Goal: Information Seeking & Learning: Learn about a topic

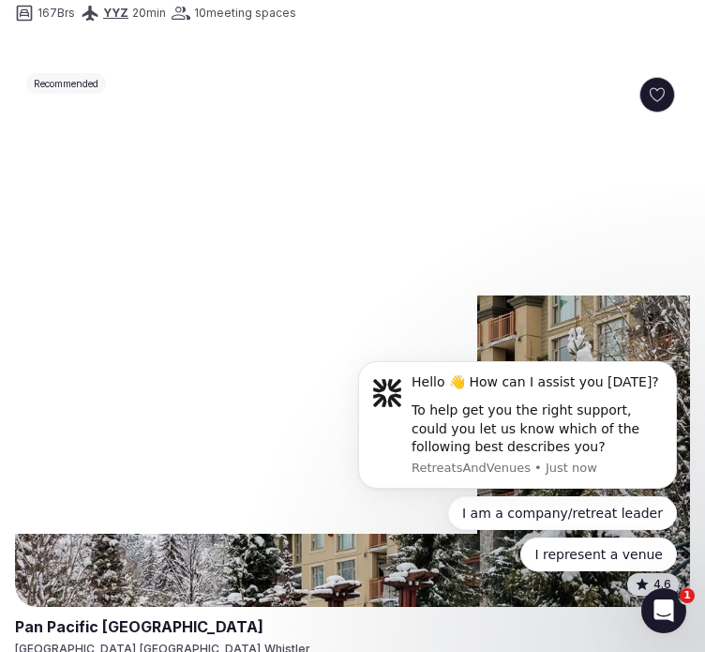
scroll to position [5814, 0]
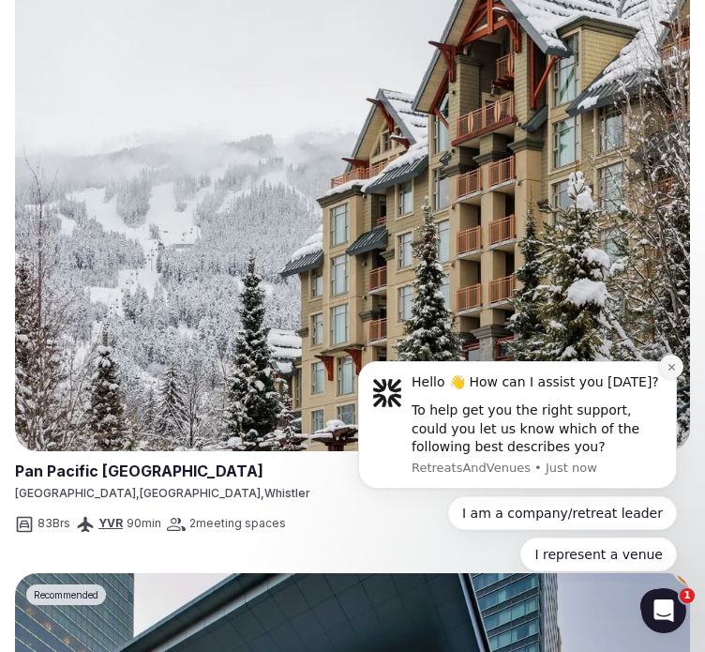
click at [669, 363] on icon "Dismiss notification" at bounding box center [672, 367] width 10 height 10
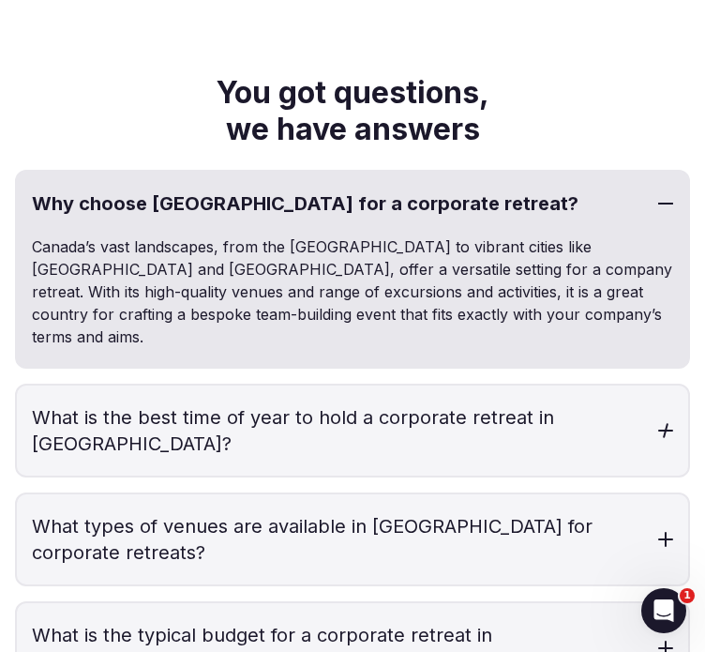
scroll to position [10769, 0]
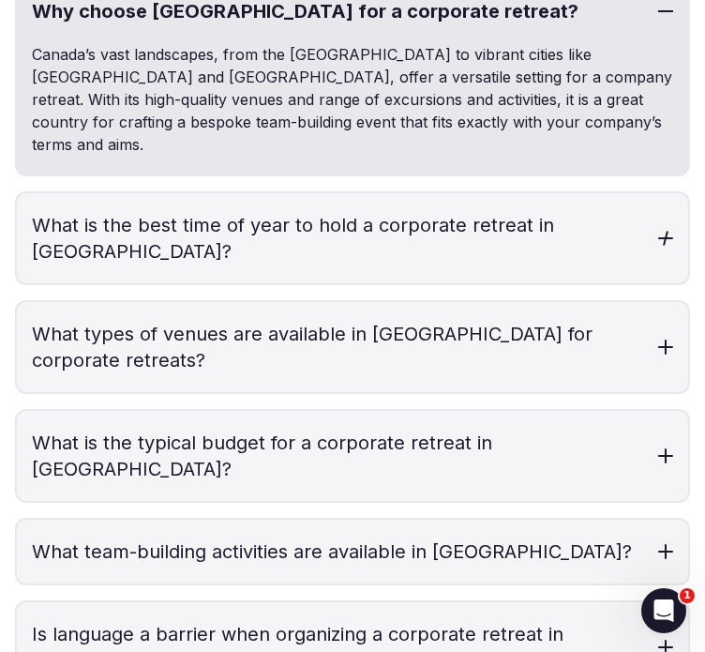
click at [506, 193] on h3 "What is the best time of year to hold a corporate retreat in [GEOGRAPHIC_DATA]?" at bounding box center [352, 238] width 671 height 90
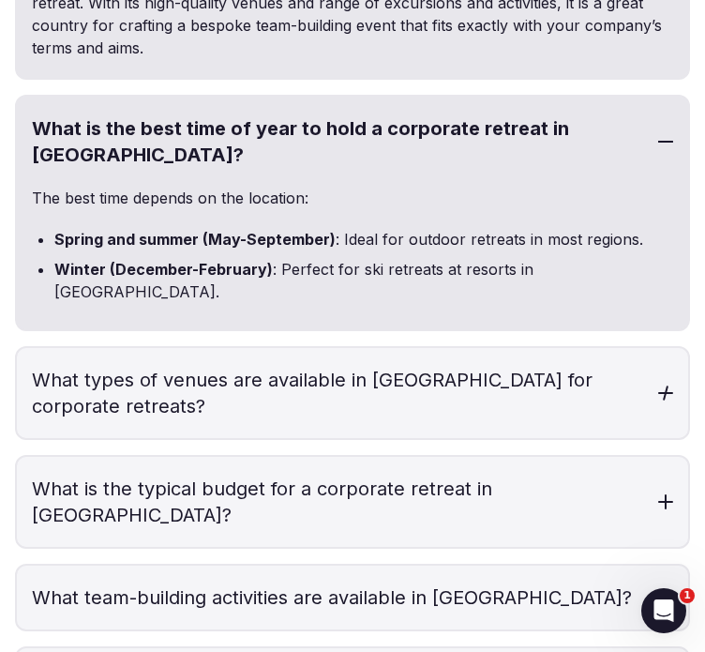
scroll to position [10866, 0]
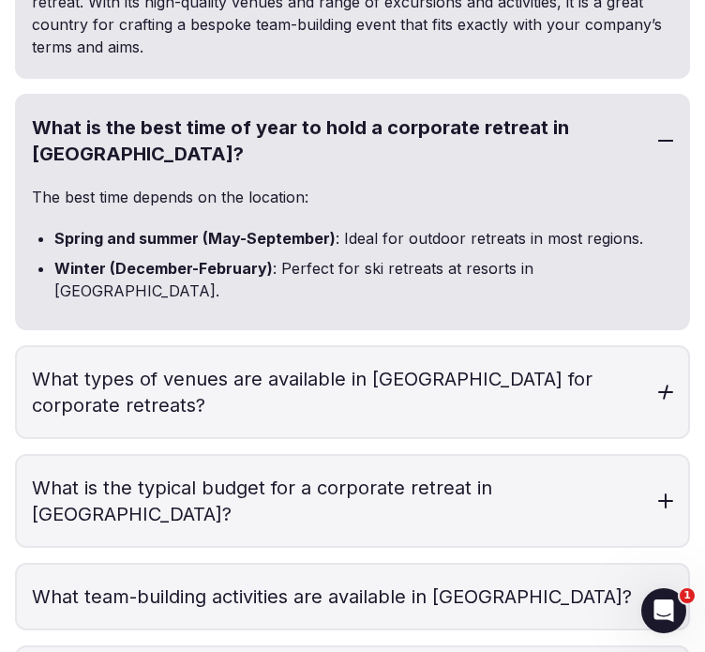
click at [502, 347] on h3 "What types of venues are available in [GEOGRAPHIC_DATA] for corporate retreats?" at bounding box center [352, 392] width 671 height 90
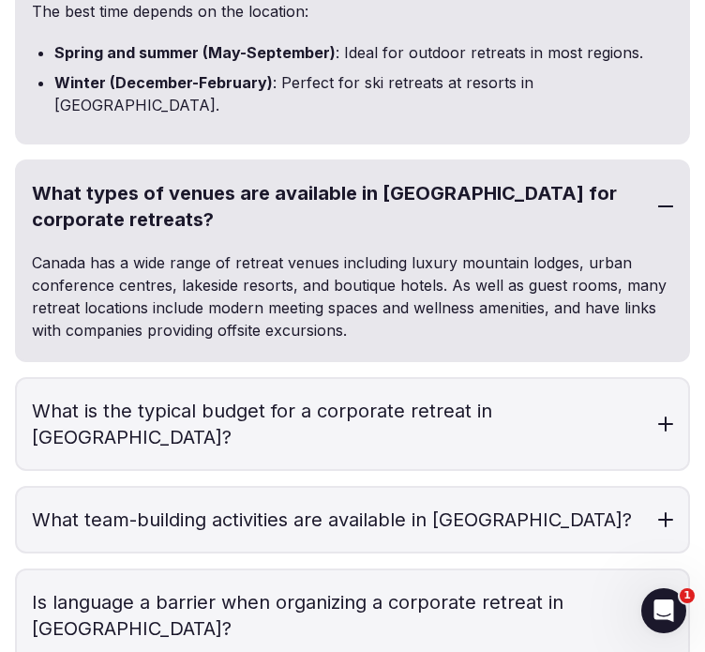
scroll to position [11080, 0]
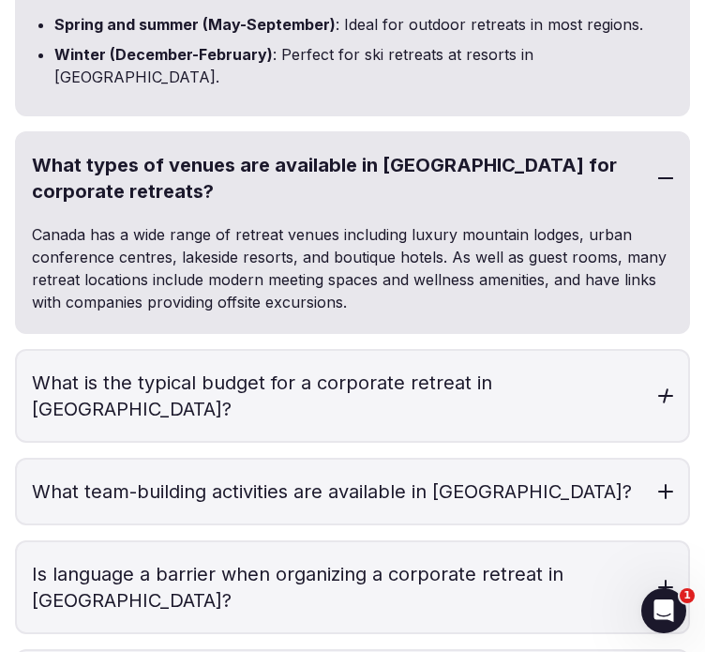
click at [502, 351] on h3 "What is the typical budget for a corporate retreat in [GEOGRAPHIC_DATA]?" at bounding box center [352, 396] width 671 height 90
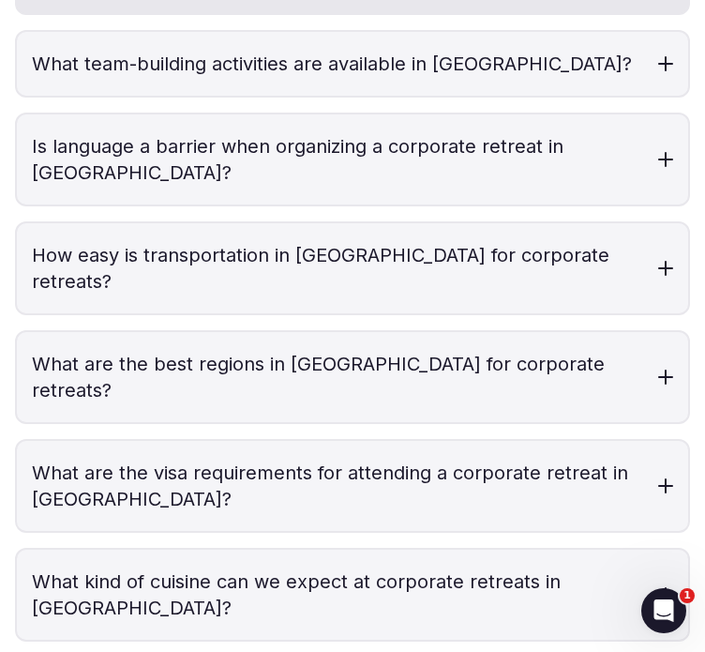
scroll to position [11627, 0]
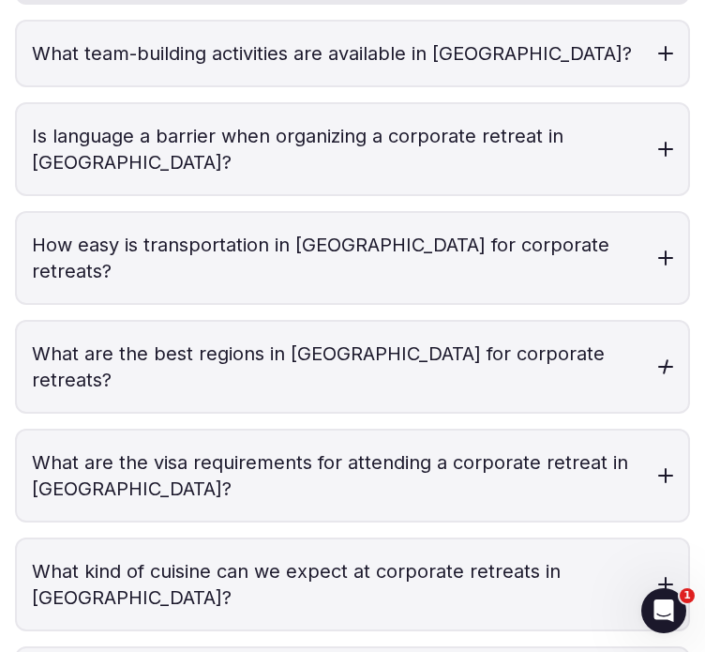
click at [457, 322] on h3 "What are the best regions in [GEOGRAPHIC_DATA] for corporate retreats?" at bounding box center [352, 367] width 671 height 90
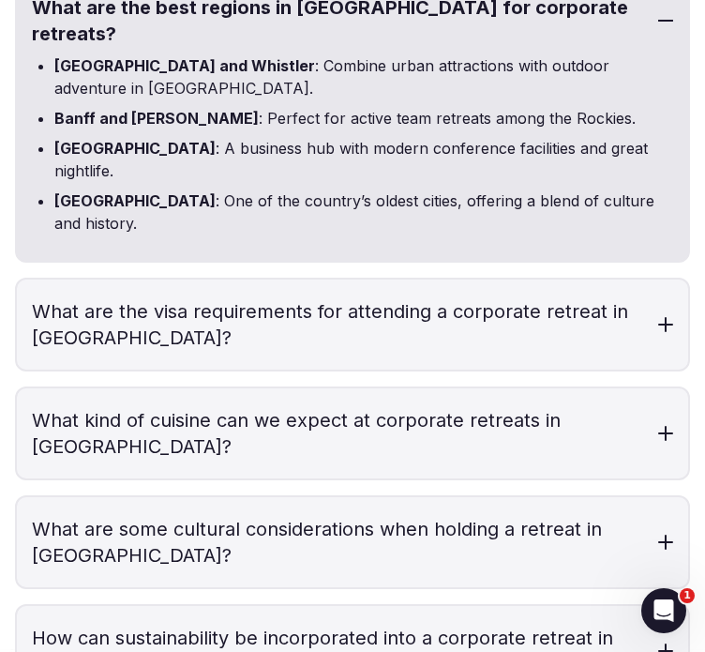
scroll to position [12028, 0]
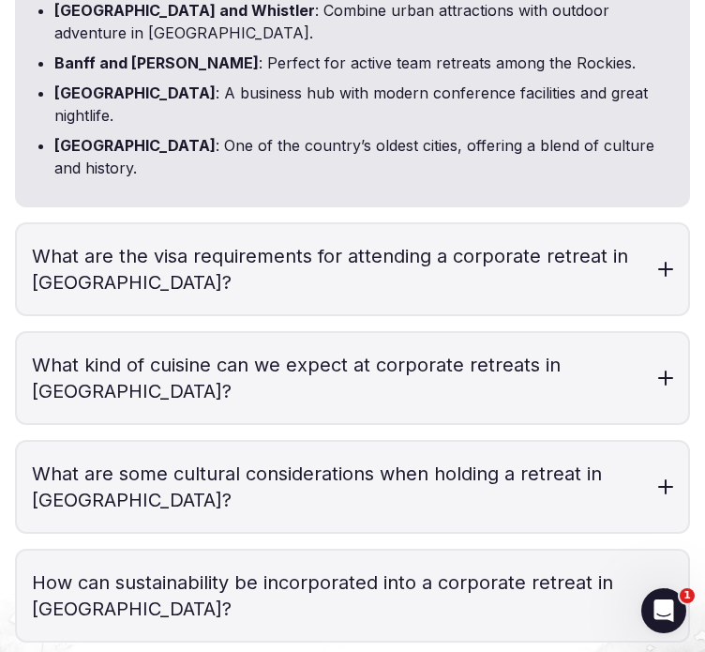
click at [461, 550] on h3 "How can sustainability be incorporated into a corporate retreat in [GEOGRAPHIC_…" at bounding box center [352, 595] width 671 height 90
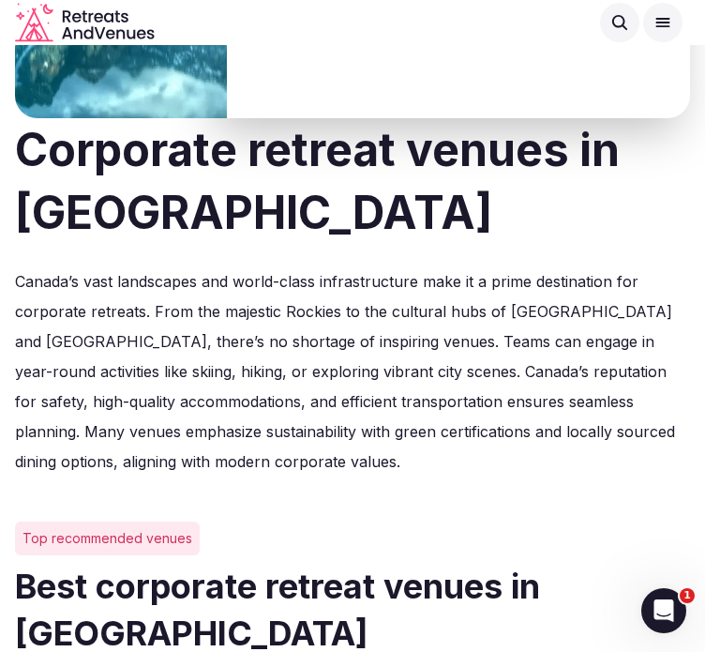
scroll to position [483, 0]
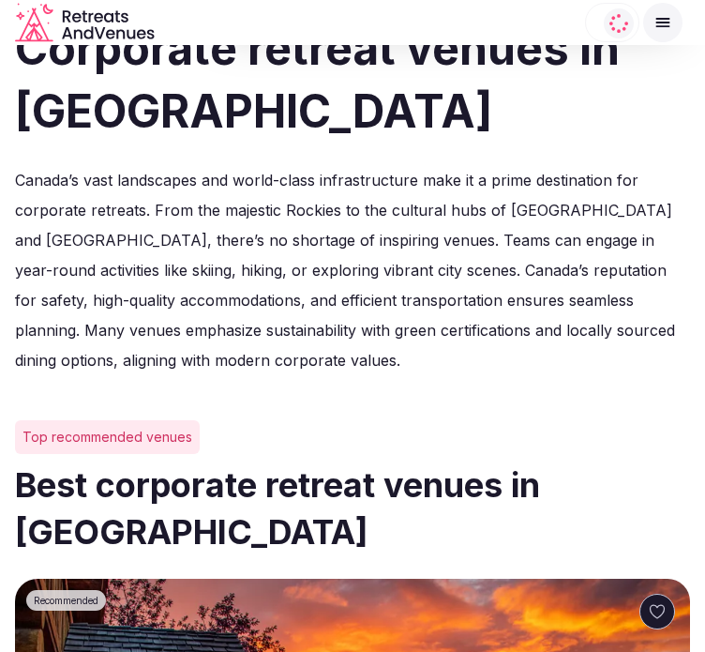
scroll to position [483, 0]
